Goal: Task Accomplishment & Management: Manage account settings

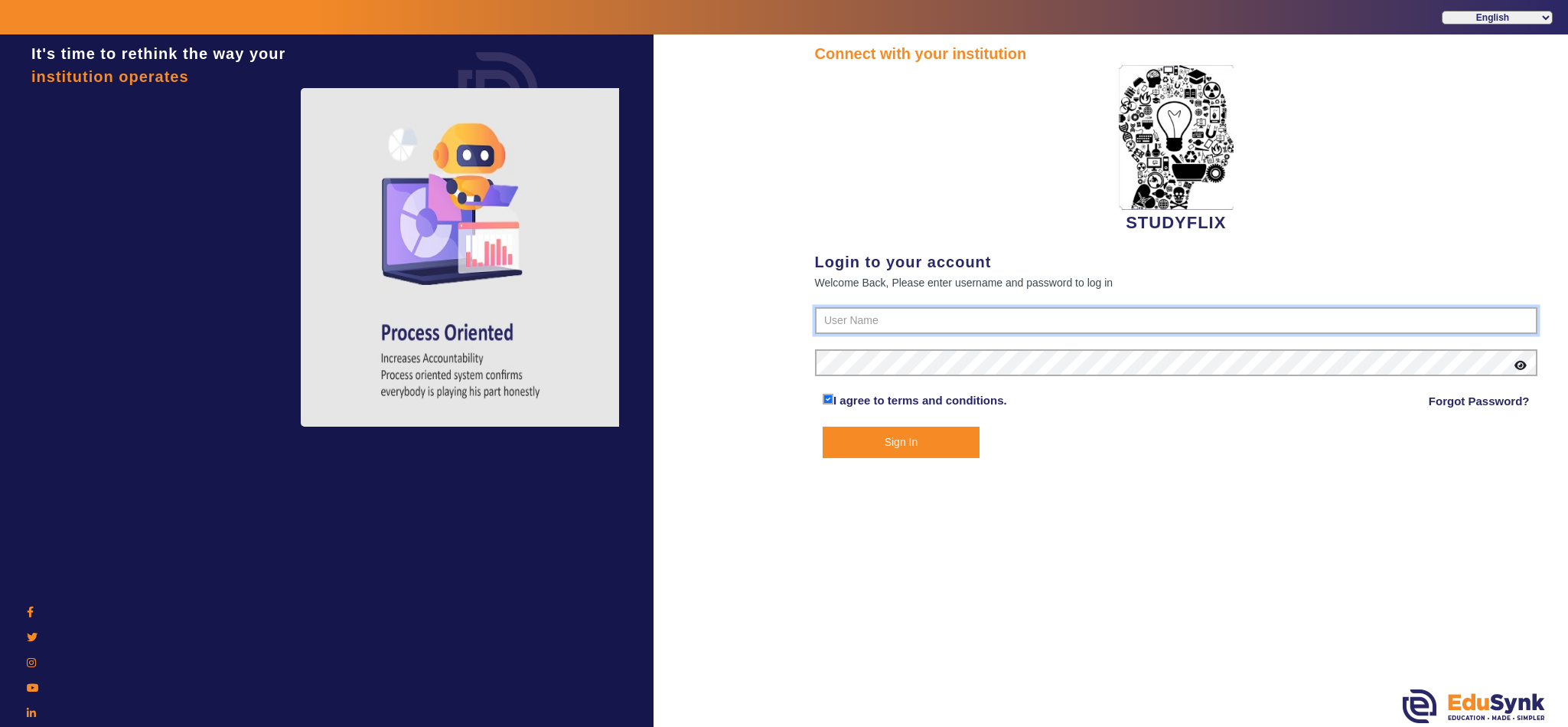
type input "6354922771"
click at [945, 439] on button "Sign In" at bounding box center [901, 442] width 157 height 31
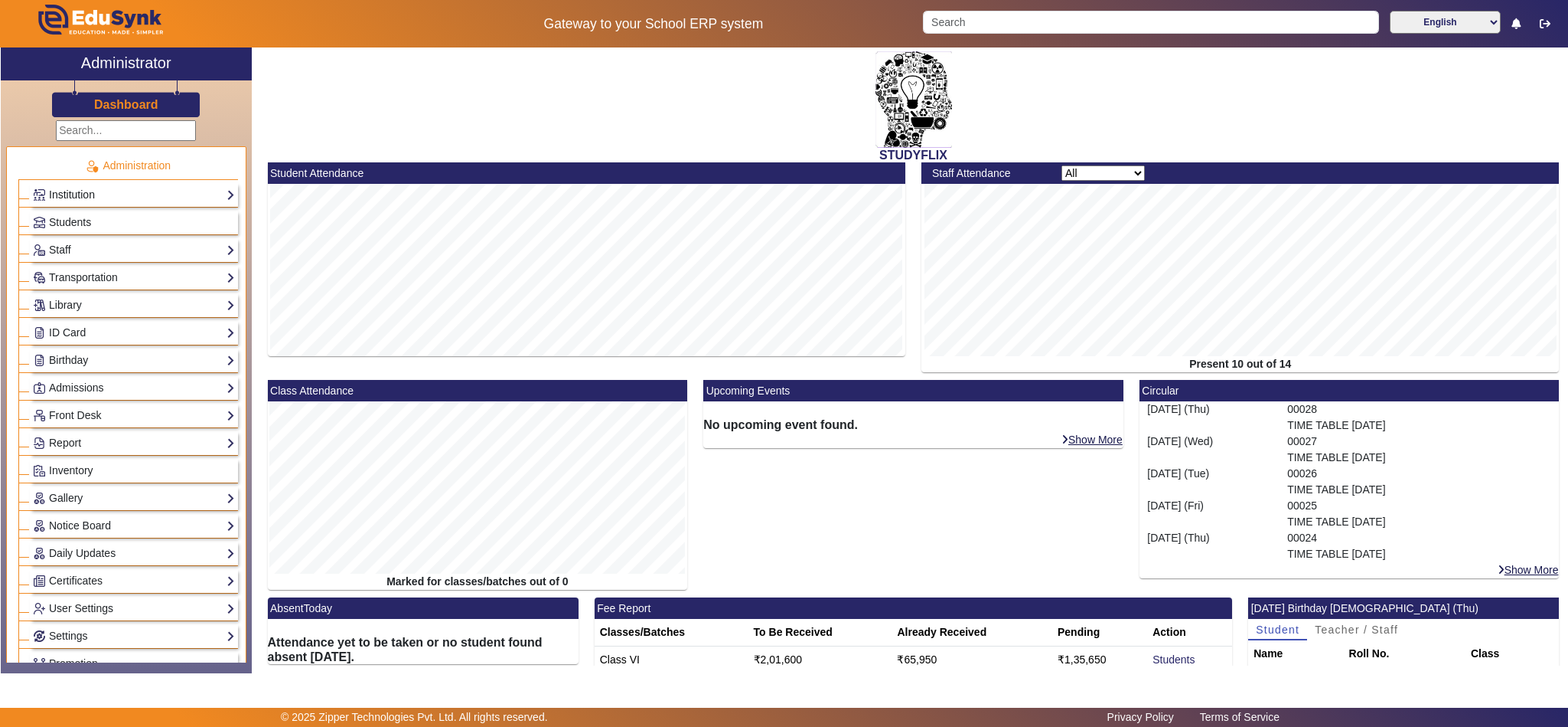
click at [79, 190] on link "Institution" at bounding box center [134, 194] width 202 height 17
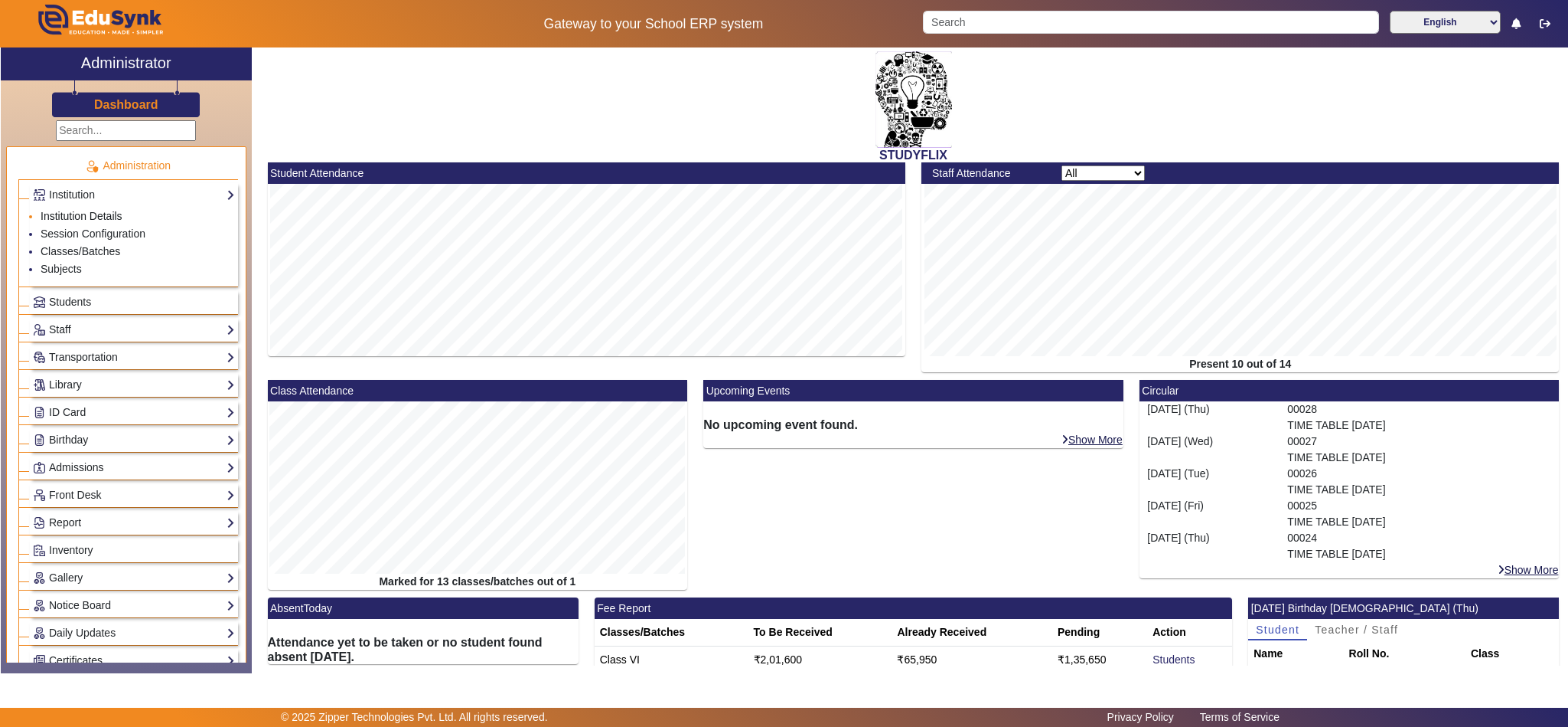
click at [95, 212] on link "Institution Details" at bounding box center [81, 215] width 81 height 12
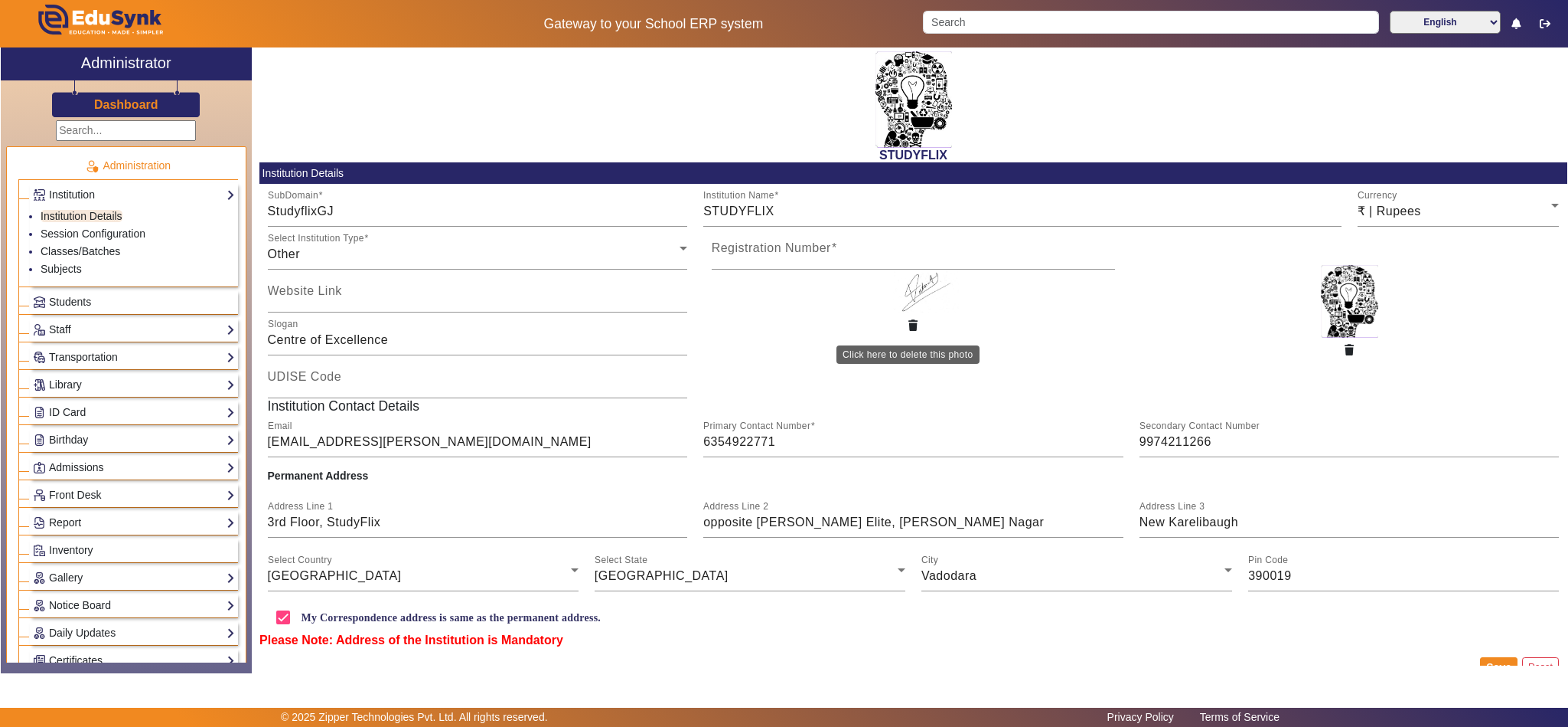
click at [909, 330] on icon "button" at bounding box center [914, 326] width 9 height 11
click at [913, 306] on u "Upload Authorized Signature" at bounding box center [914, 309] width 52 height 38
click at [0, 0] on input "Upload Authorized Signature" at bounding box center [0, 0] width 0 height 0
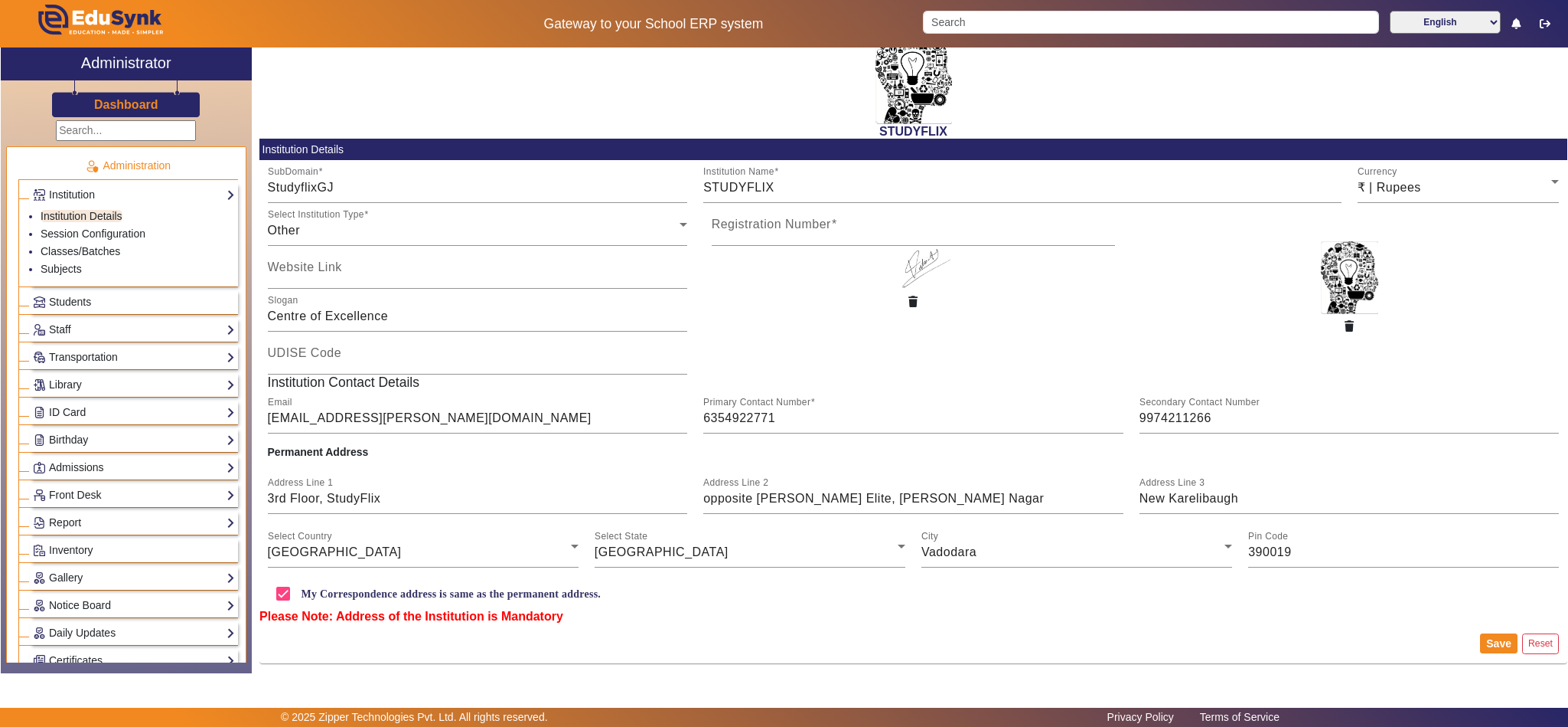
scroll to position [28, 0]
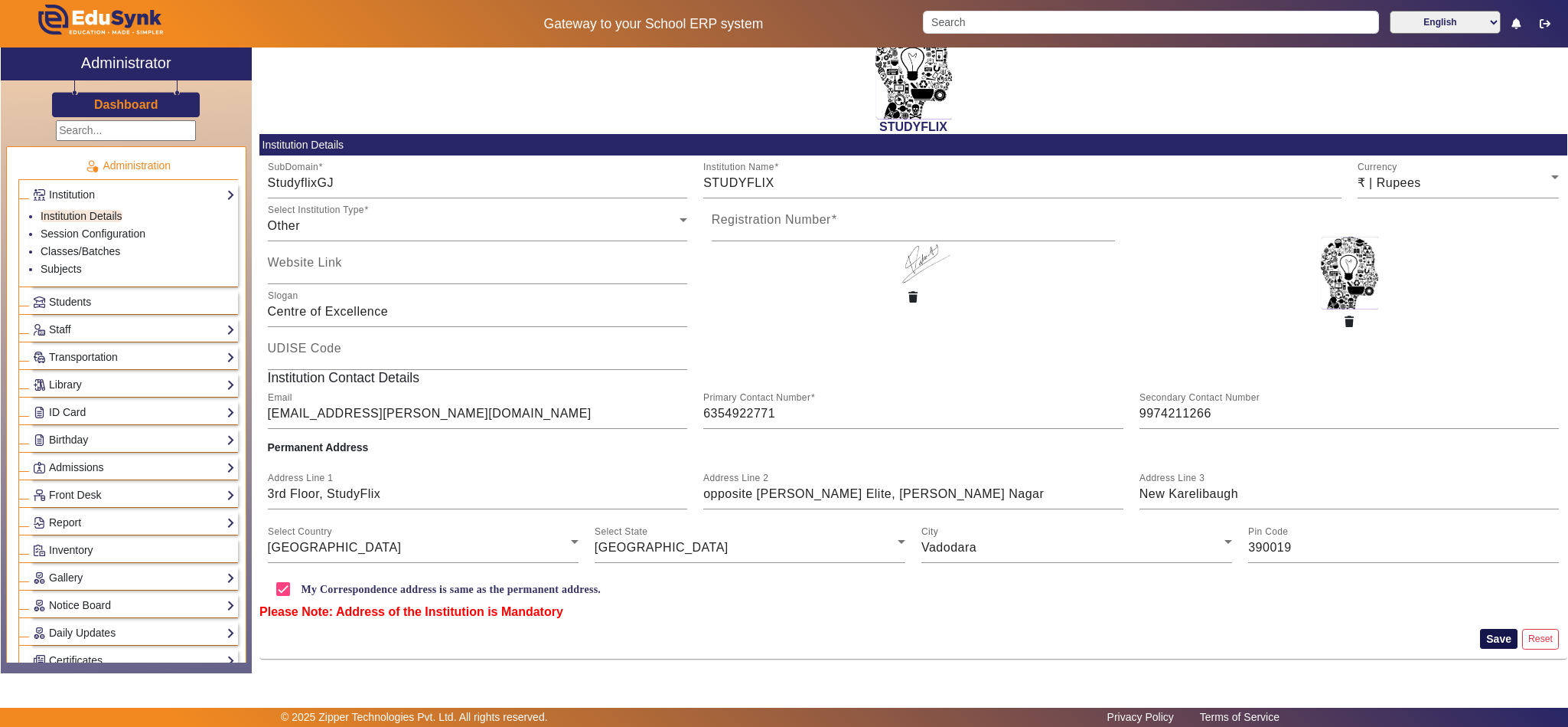
click at [1481, 634] on button "Save" at bounding box center [1498, 639] width 38 height 20
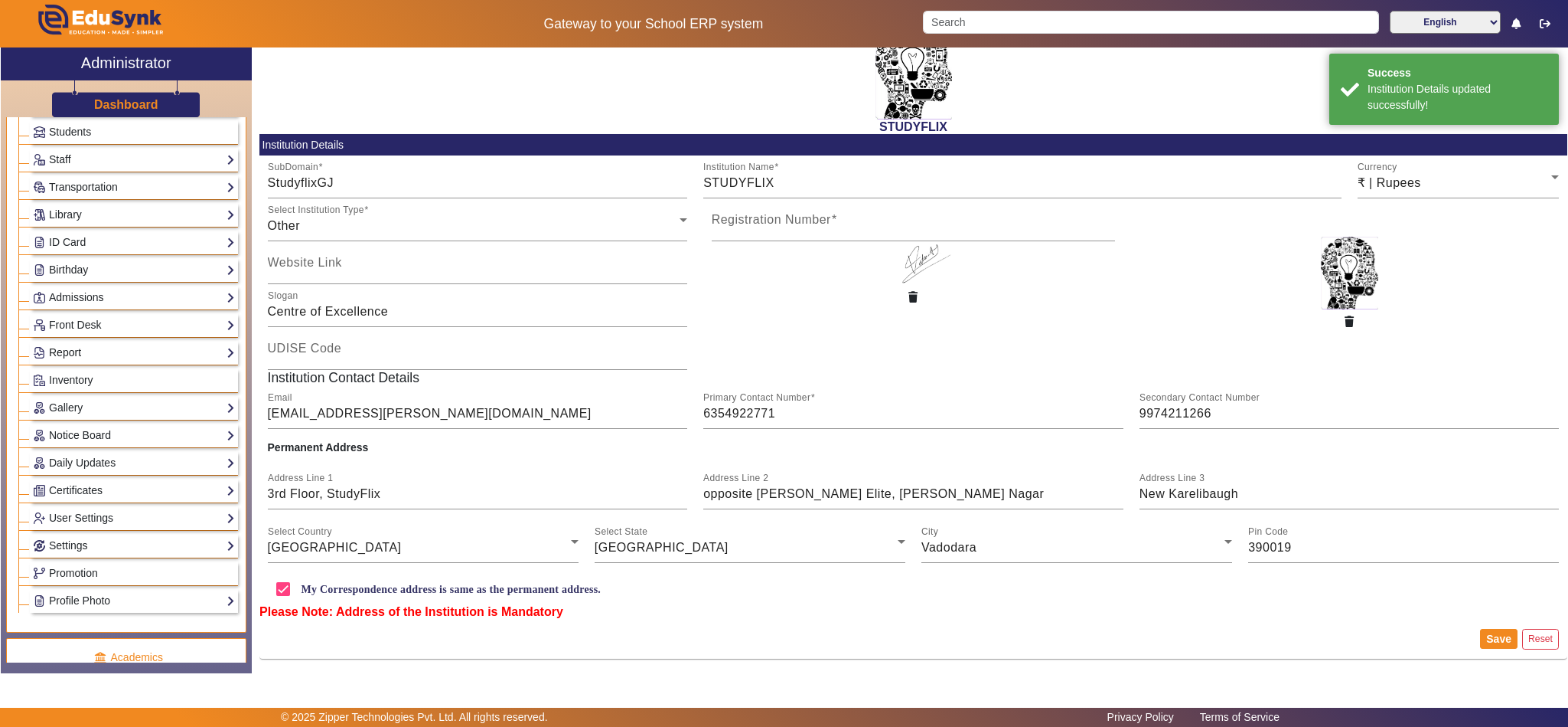
scroll to position [712, 0]
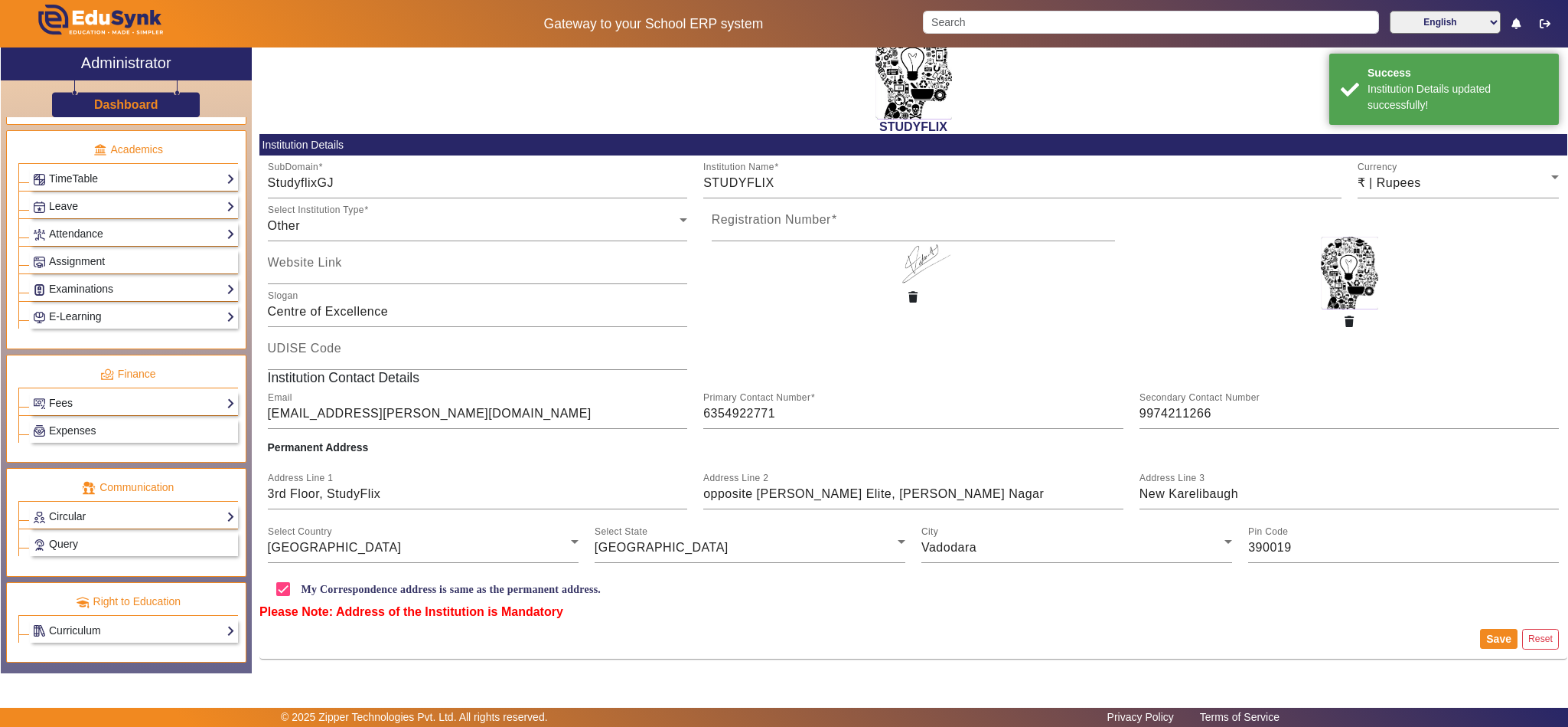
click at [60, 395] on link "Fees" at bounding box center [134, 403] width 202 height 17
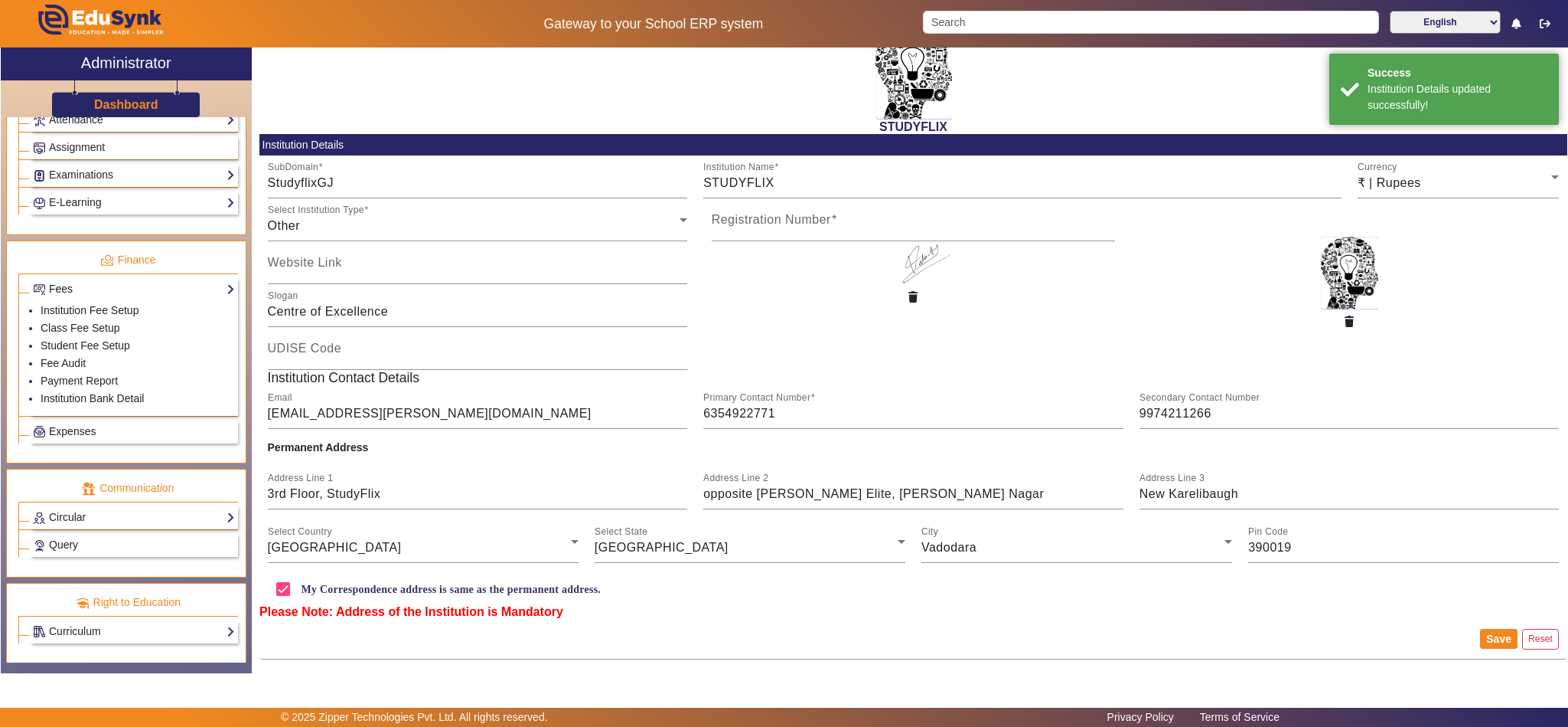
scroll to position [633, 0]
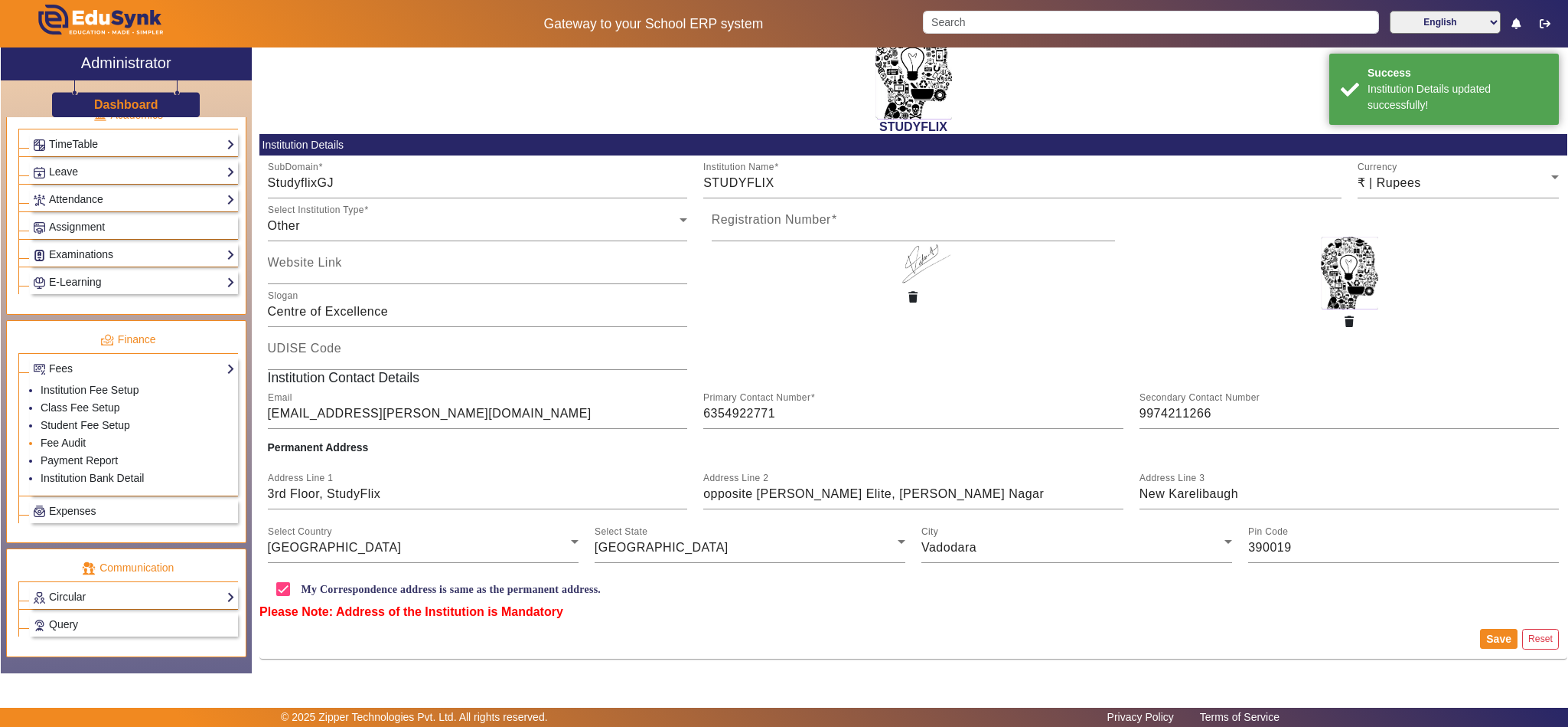
click at [71, 449] on link "Fee Audit" at bounding box center [62, 442] width 45 height 12
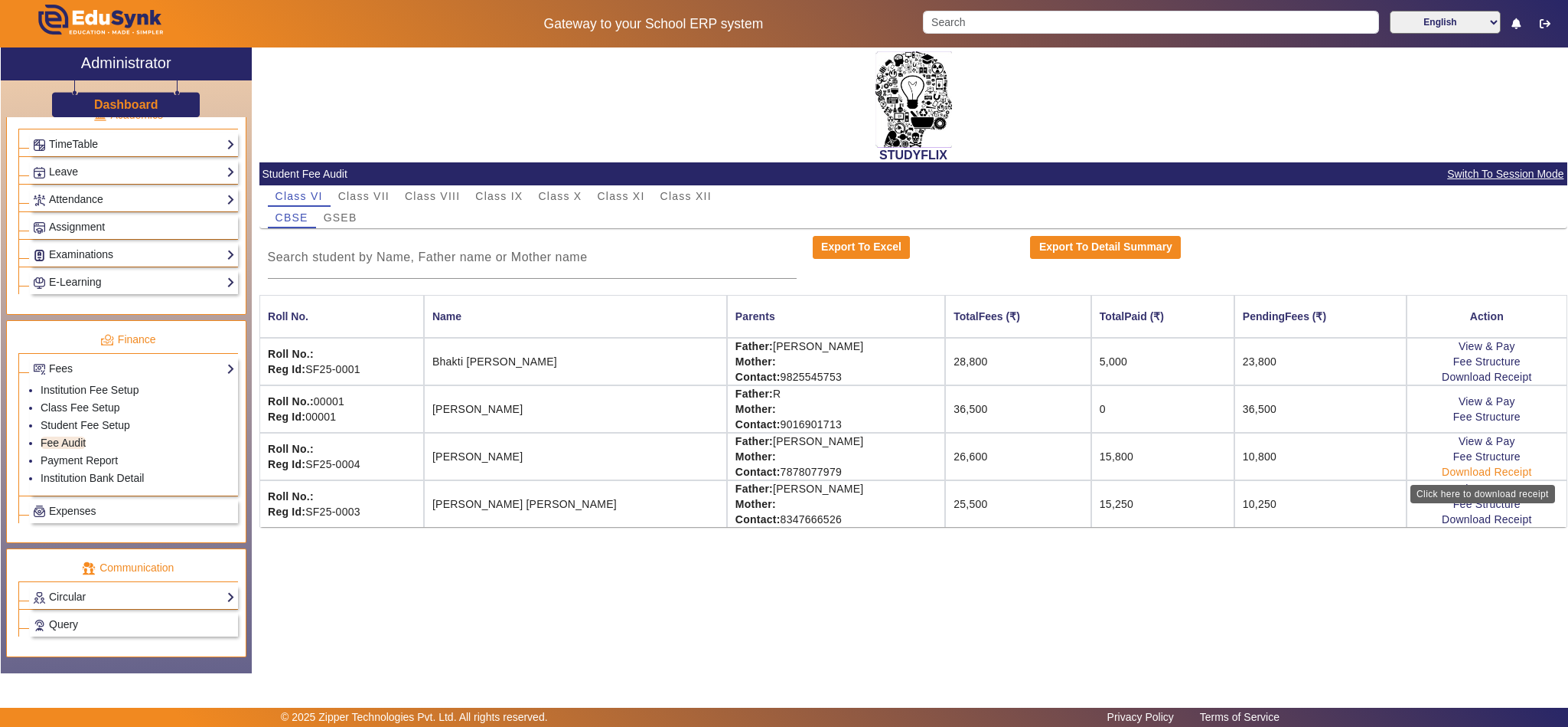
click at [1490, 473] on link "Download Receipt" at bounding box center [1487, 471] width 91 height 12
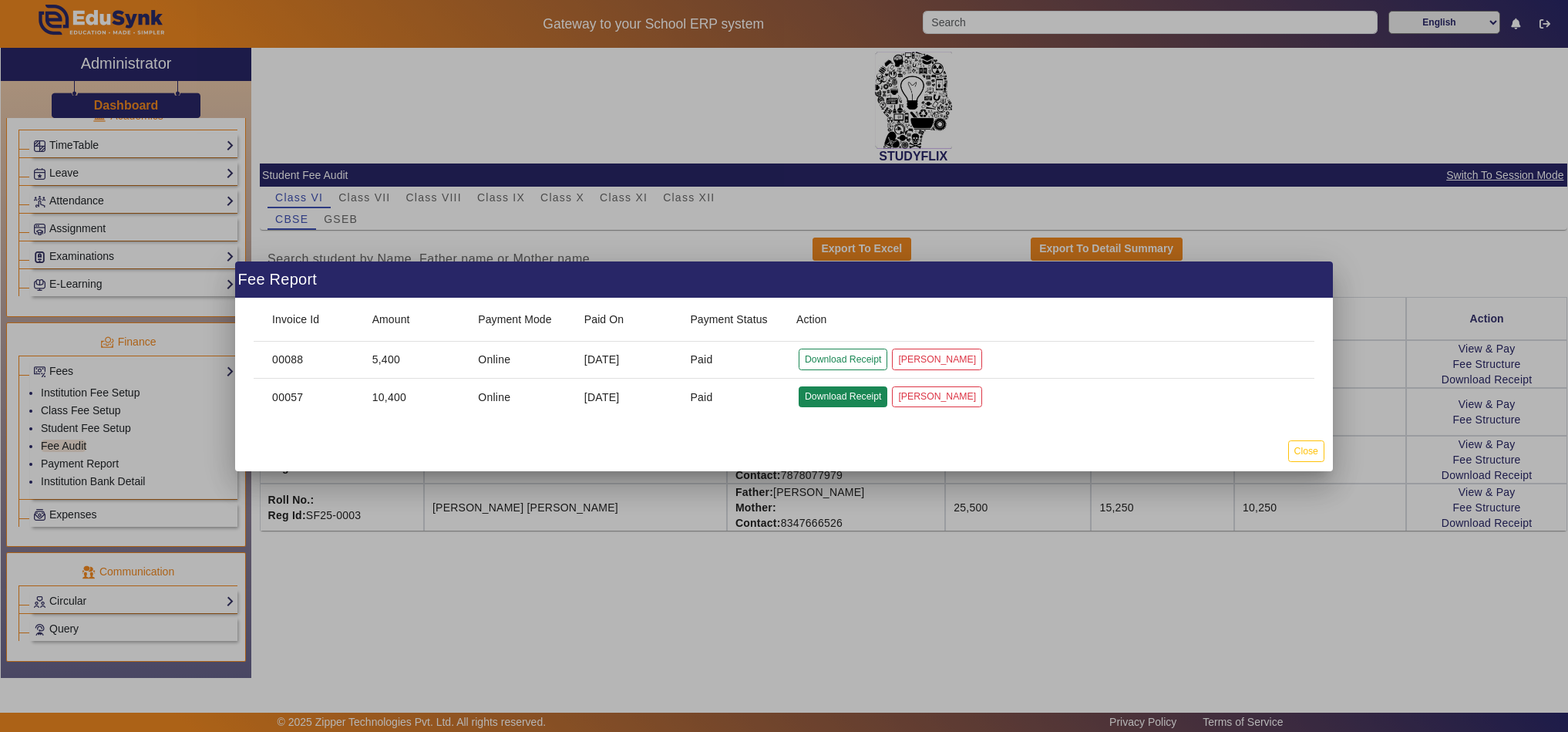
click at [846, 394] on button "Download Receipt" at bounding box center [843, 396] width 88 height 21
click at [1312, 455] on button "Close" at bounding box center [1305, 450] width 36 height 21
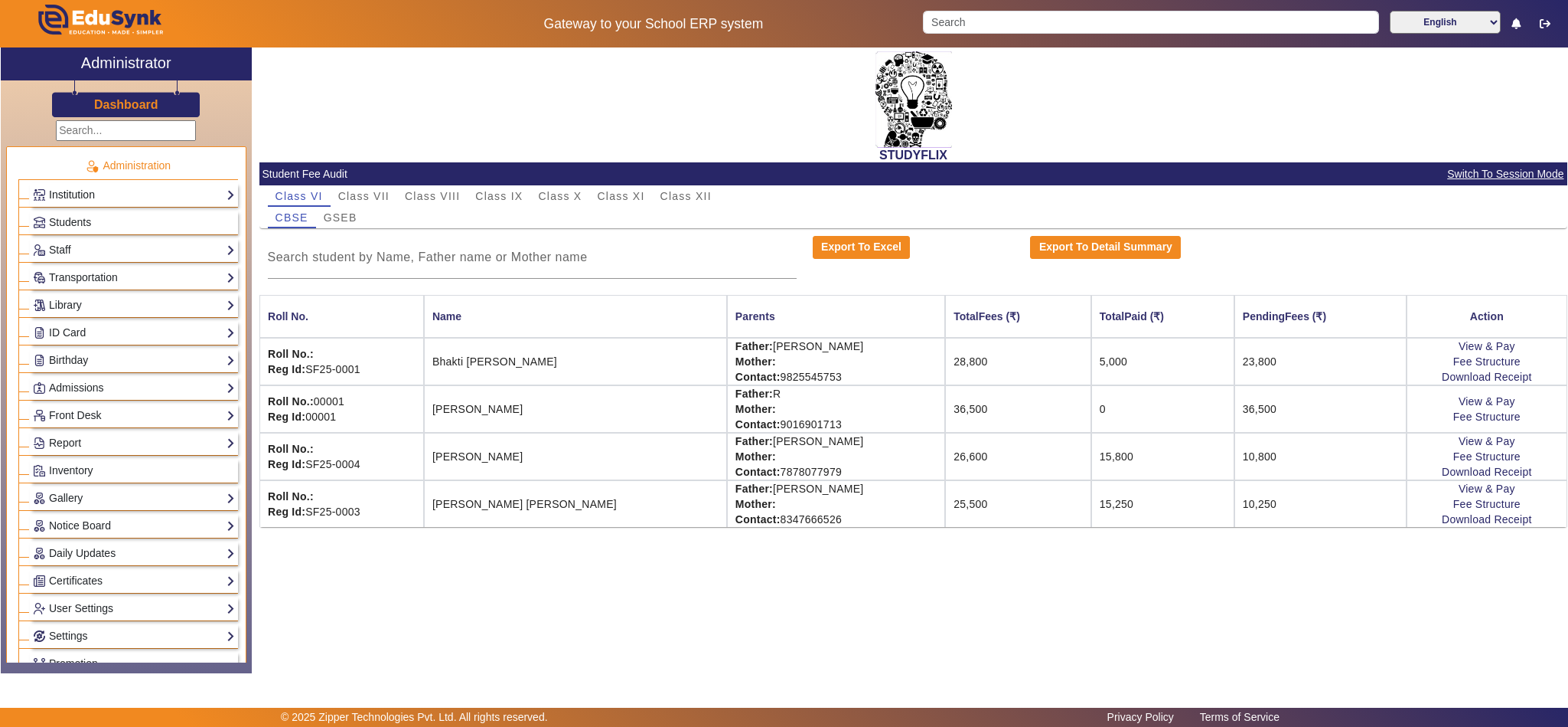
click at [79, 193] on link "Institution" at bounding box center [134, 194] width 202 height 17
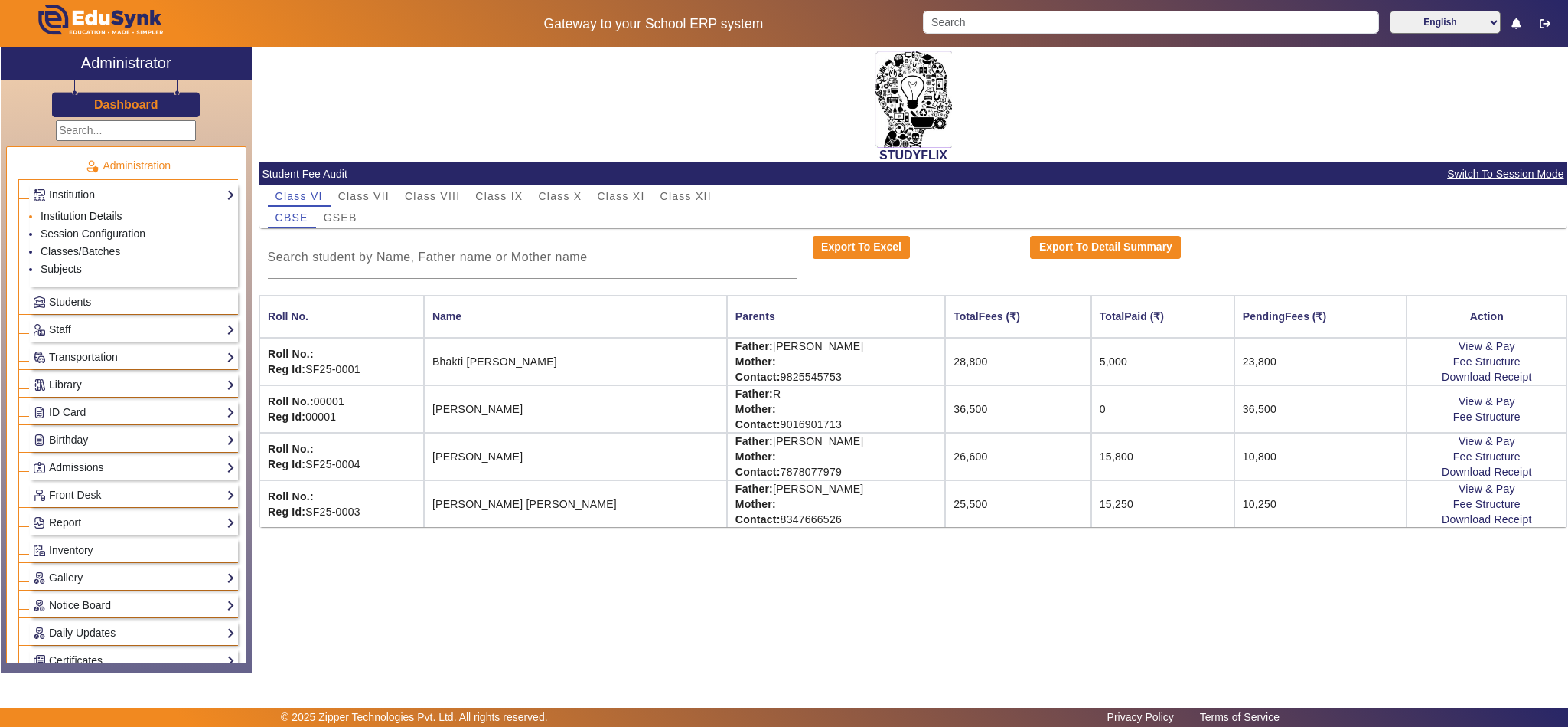
click at [77, 212] on link "Institution Details" at bounding box center [81, 215] width 81 height 12
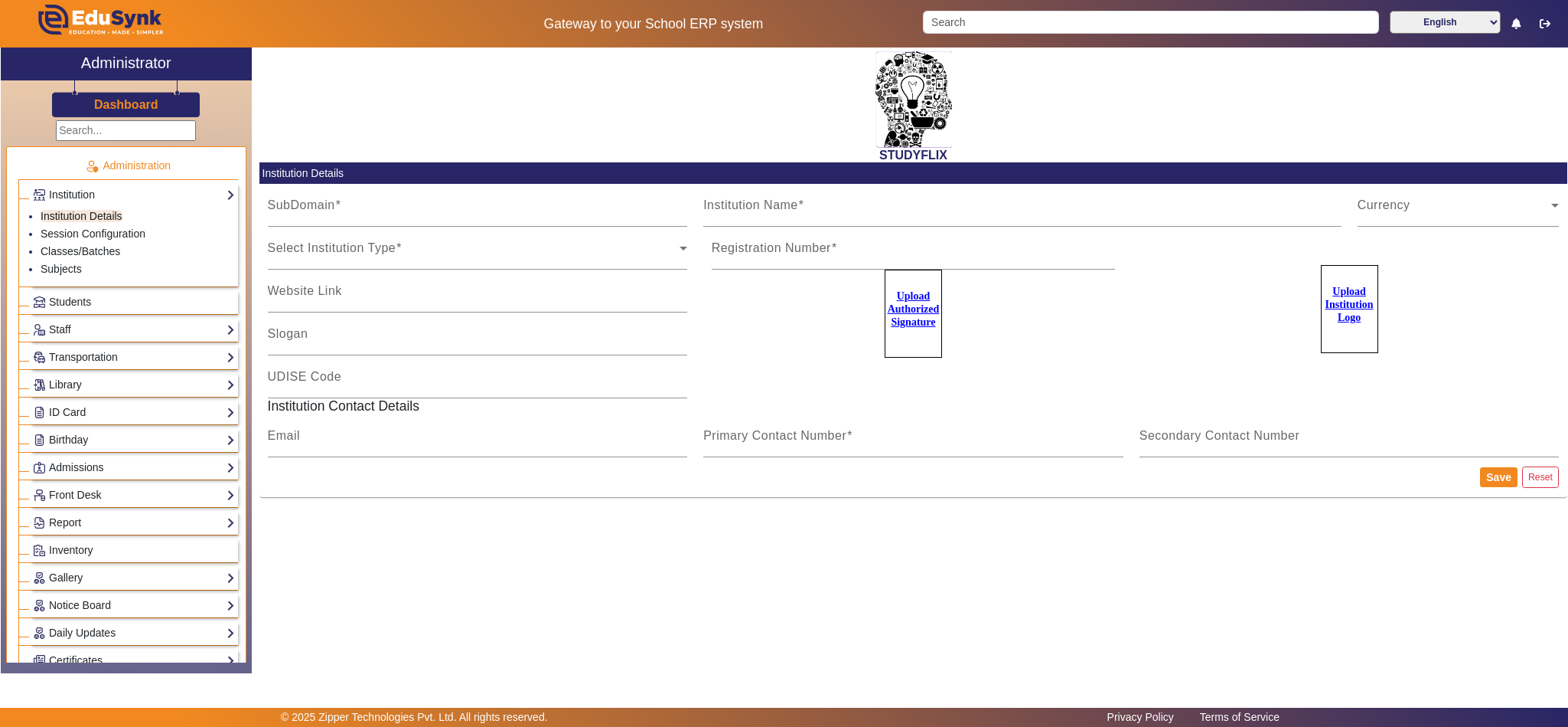
type input "StudyflixGJ"
type input "STUDYFLIX"
type input "Centre of Excellence"
type input "[EMAIL_ADDRESS][PERSON_NAME][DOMAIN_NAME]"
type input "6354922771"
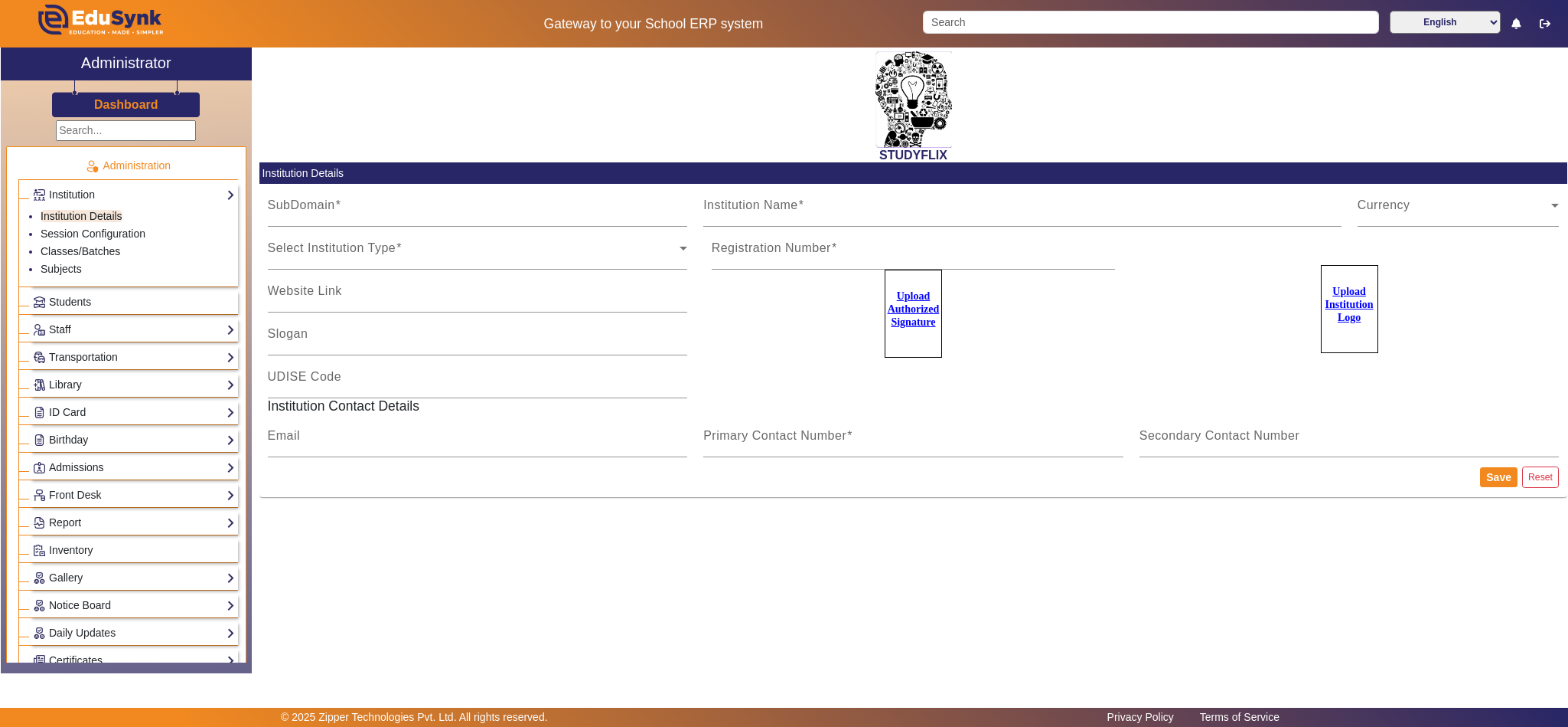
type input "9974211266"
